Goal: Browse casually

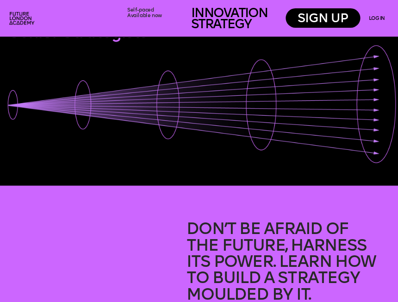
scroll to position [38, 0]
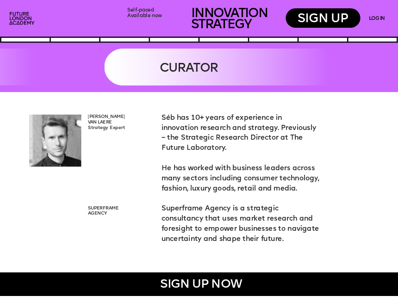
scroll to position [1175, 0]
